Goal: Information Seeking & Learning: Learn about a topic

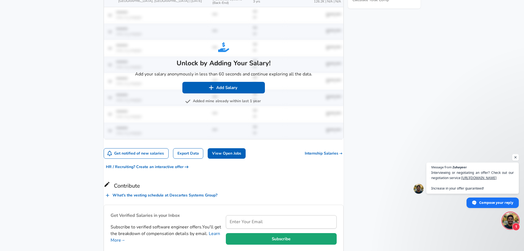
scroll to position [330, 0]
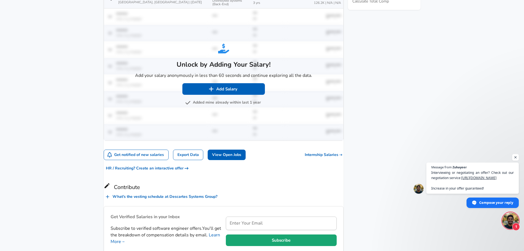
click at [219, 99] on button "Added mine already within last 1 year" at bounding box center [223, 102] width 75 height 7
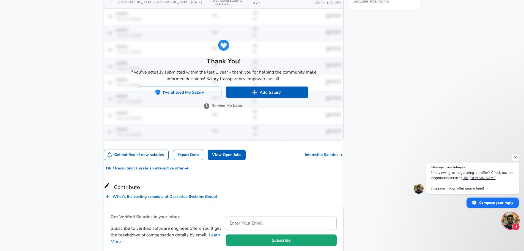
click at [219, 102] on button "Remind Me Later" at bounding box center [223, 105] width 37 height 7
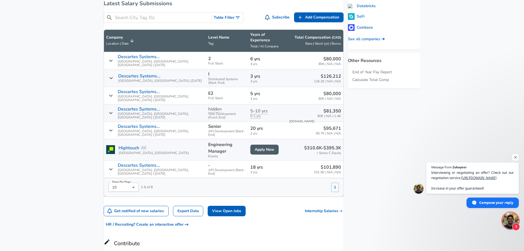
scroll to position [248, 0]
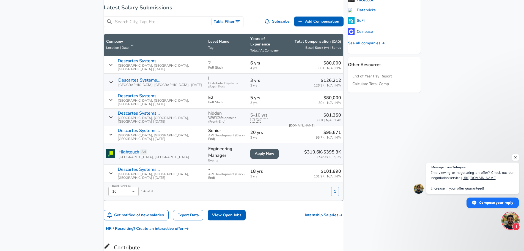
click at [118, 128] on div "Descartes Systems... [GEOGRAPHIC_DATA], [GEOGRAPHIC_DATA], [GEOGRAPHIC_DATA] | …" at bounding box center [155, 134] width 98 height 13
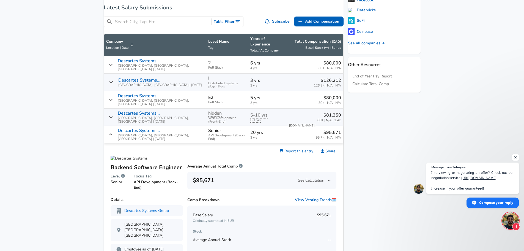
click at [118, 128] on div "Descartes Systems... [GEOGRAPHIC_DATA], [GEOGRAPHIC_DATA], [GEOGRAPHIC_DATA] | …" at bounding box center [155, 134] width 98 height 13
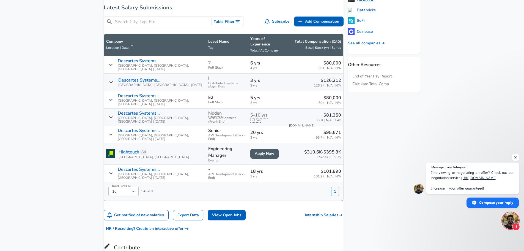
click at [113, 132] on icon "Salary Submissions" at bounding box center [111, 134] width 4 height 4
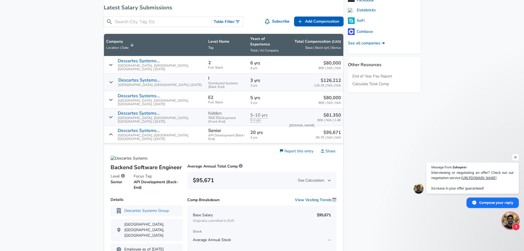
click at [113, 132] on icon "Salary Submissions" at bounding box center [111, 134] width 4 height 4
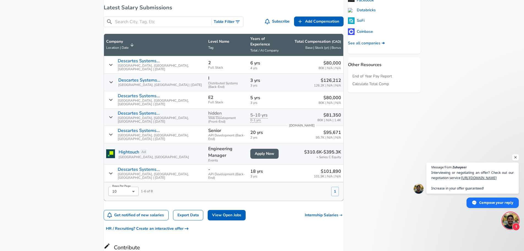
click at [115, 167] on div "Descartes Systems... [GEOGRAPHIC_DATA], [GEOGRAPHIC_DATA], [GEOGRAPHIC_DATA] | …" at bounding box center [155, 173] width 98 height 13
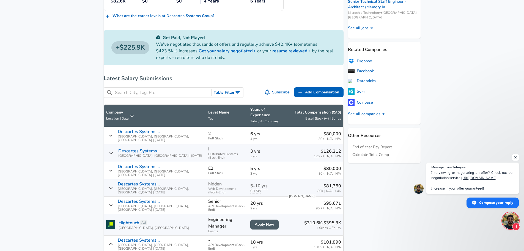
scroll to position [165, 0]
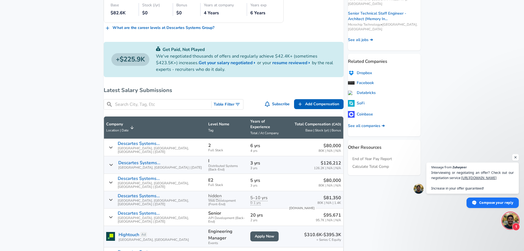
click at [114, 141] on div "Descartes Systems... [GEOGRAPHIC_DATA], [GEOGRAPHIC_DATA], [GEOGRAPHIC_DATA] | …" at bounding box center [155, 147] width 98 height 13
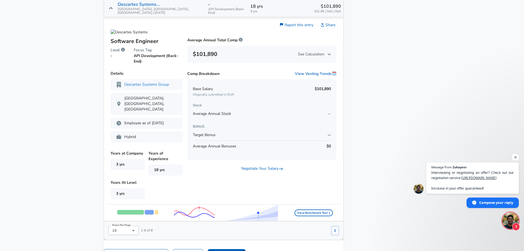
scroll to position [853, 0]
